Goal: Check status: Check status

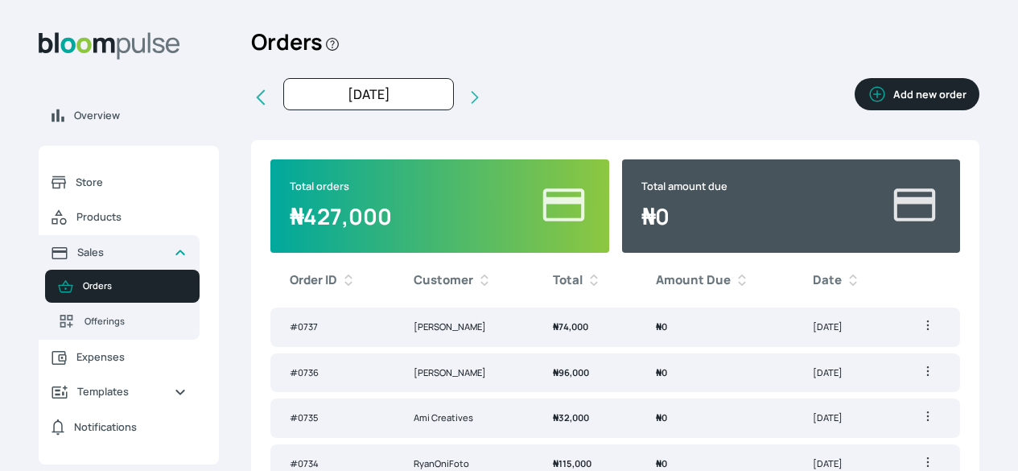
scroll to position [5, 0]
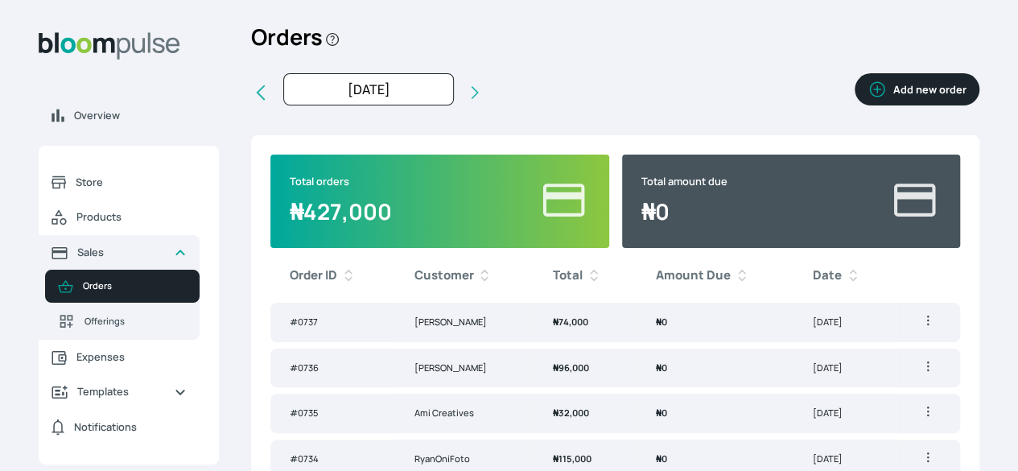
click at [270, 102] on icon at bounding box center [260, 92] width 19 height 19
type input "Aug 2025"
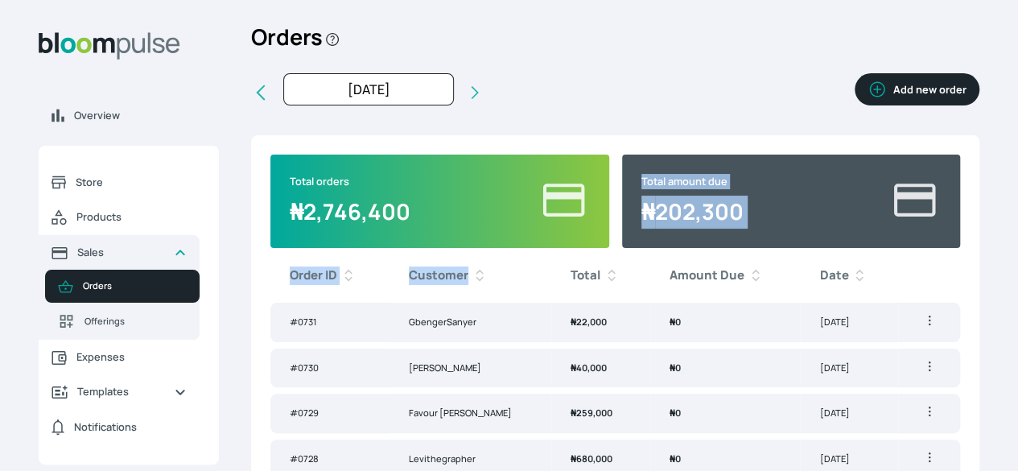
drag, startPoint x: 558, startPoint y: 303, endPoint x: 523, endPoint y: 187, distance: 121.9
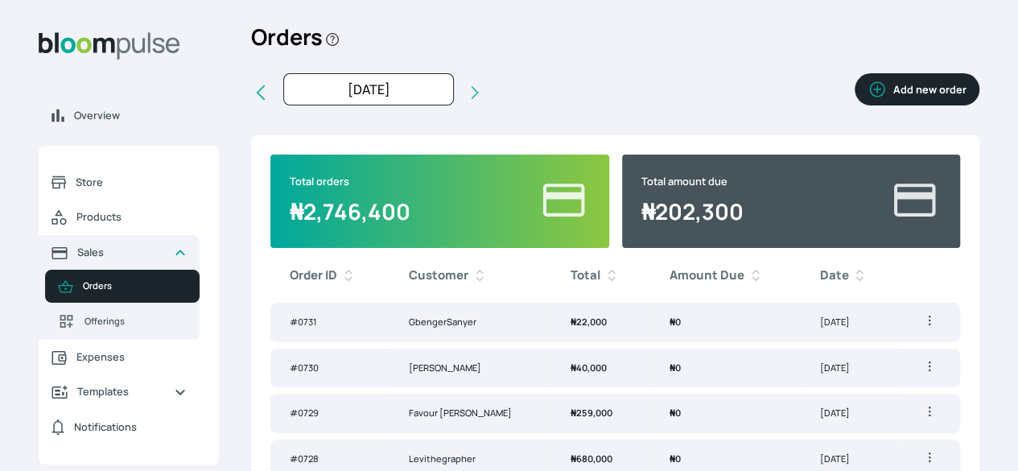
click at [629, 107] on div "Aug 2025 Oct 2025 Last month Last 3 months Last 6 months Last 9 months Last yea…" at bounding box center [615, 92] width 728 height 39
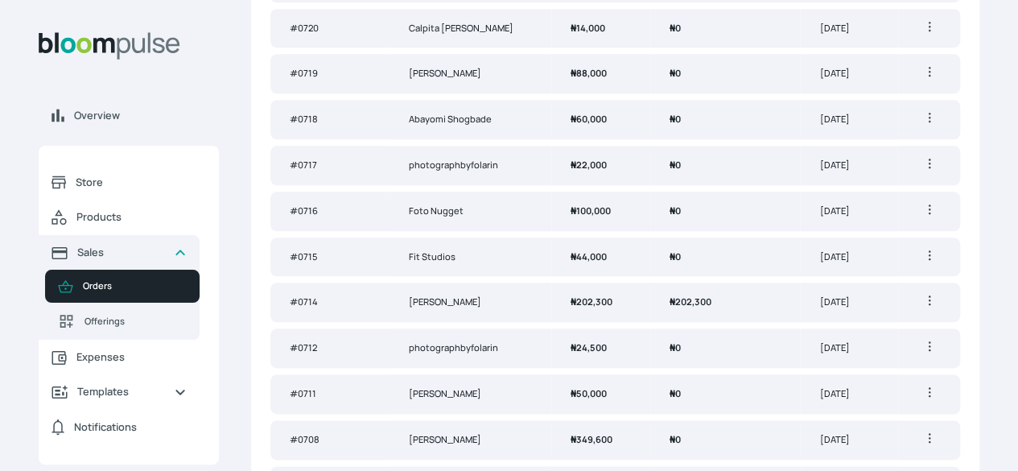
scroll to position [779, 0]
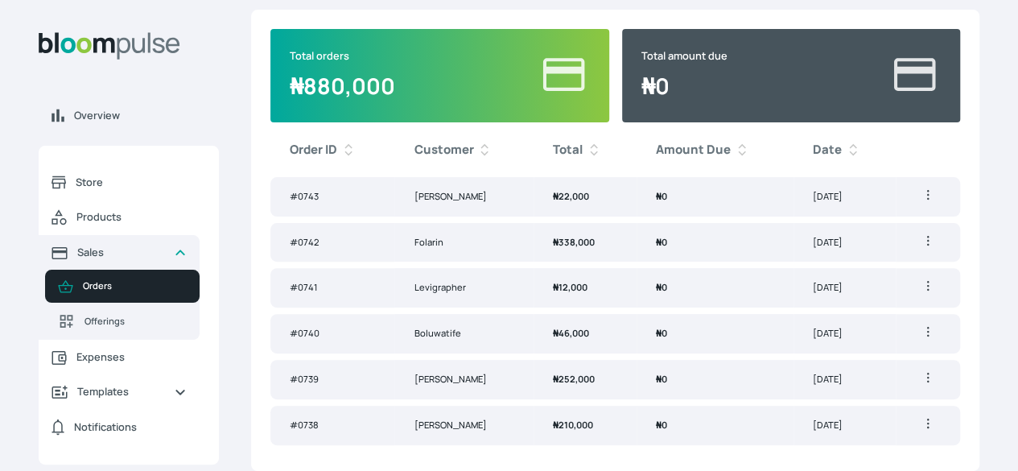
scroll to position [175, 0]
